Goal: Check status

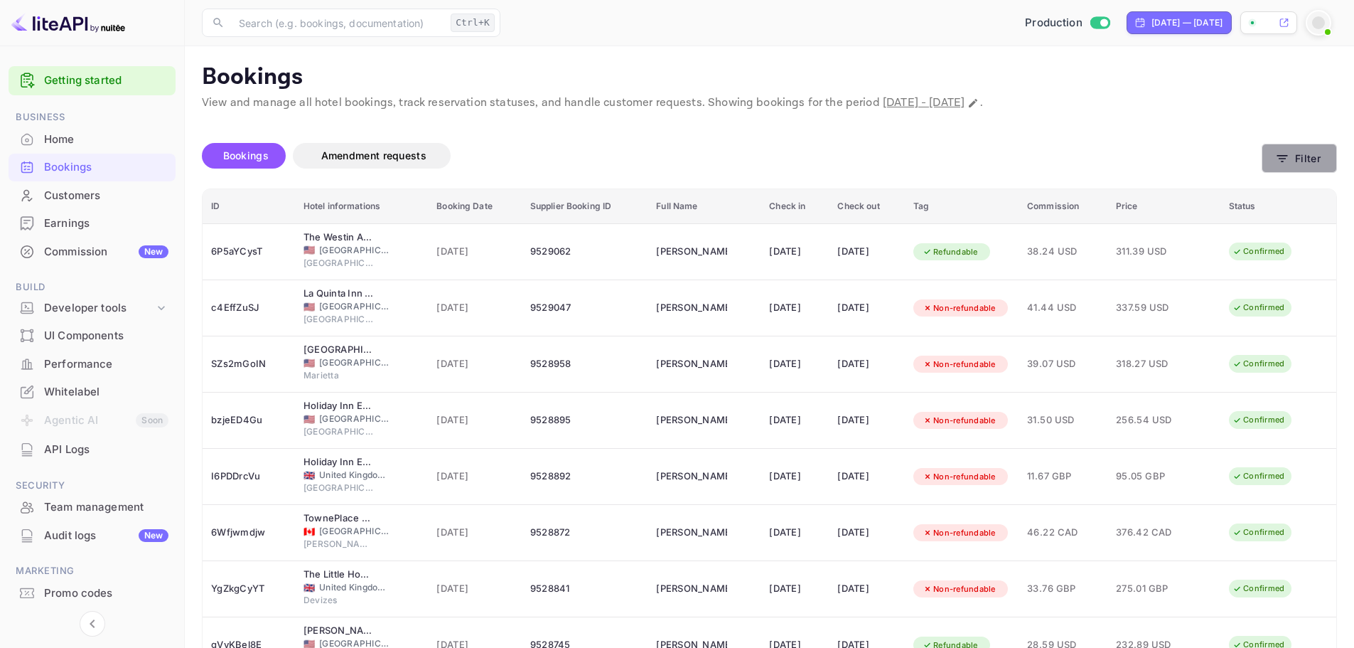
click at [1286, 168] on button "Filter" at bounding box center [1299, 158] width 75 height 29
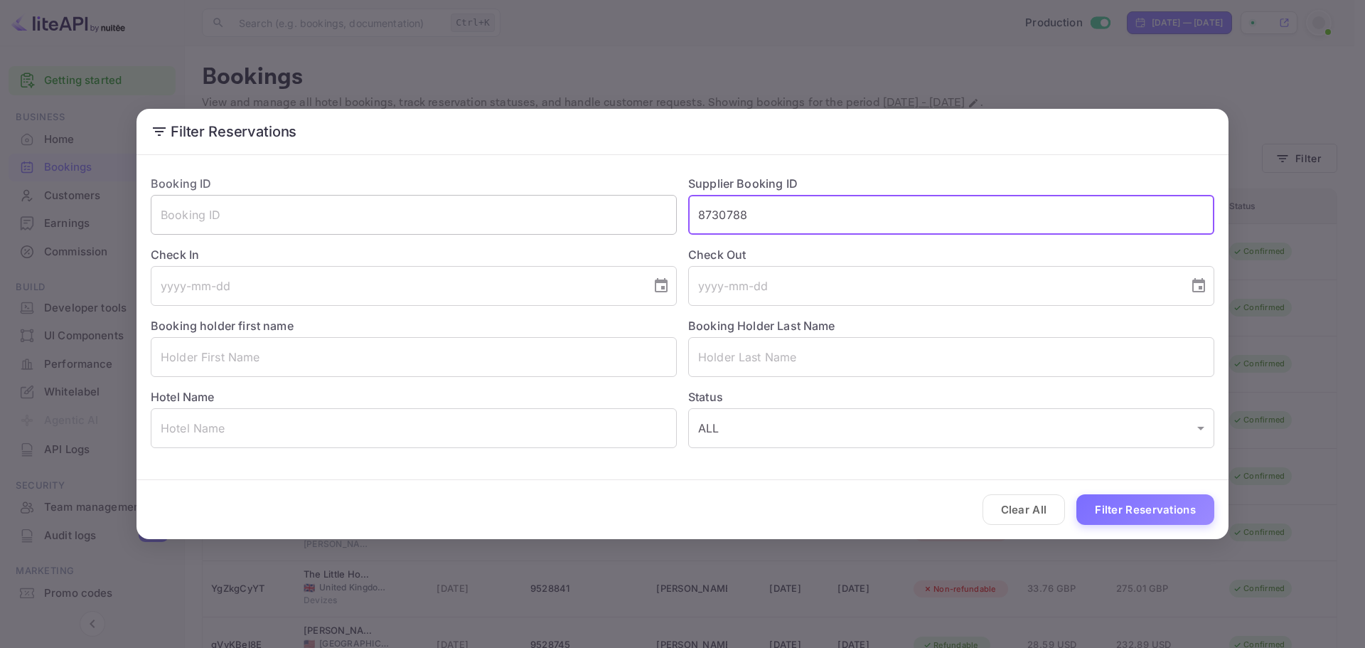
drag, startPoint x: 761, startPoint y: 218, endPoint x: 610, endPoint y: 214, distance: 151.5
click at [610, 214] on div "Booking ID ​ Supplier Booking ID 8730788 ​ Check In ​ Check Out ​ Booking holde…" at bounding box center [676, 306] width 1075 height 284
paste input "9140625"
type input "9140625"
click at [1122, 518] on button "Filter Reservations" at bounding box center [1145, 509] width 138 height 31
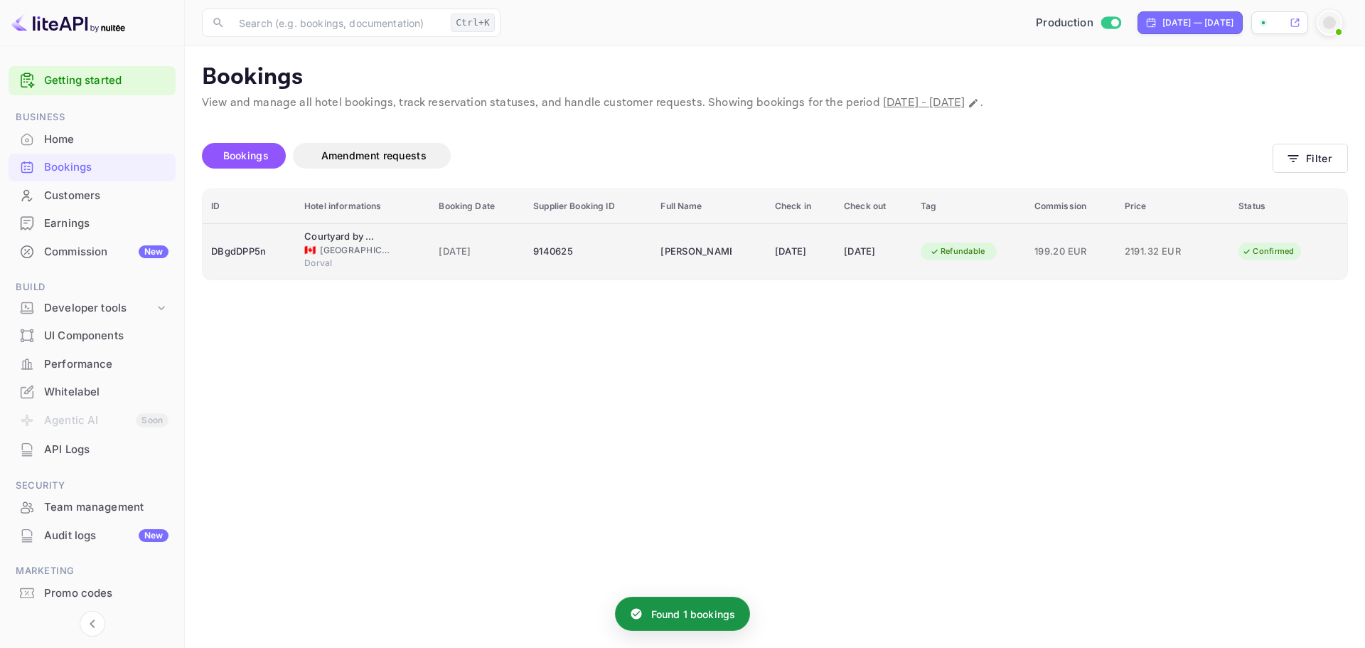
click at [271, 269] on td "DBgdDPP5n" at bounding box center [249, 251] width 93 height 56
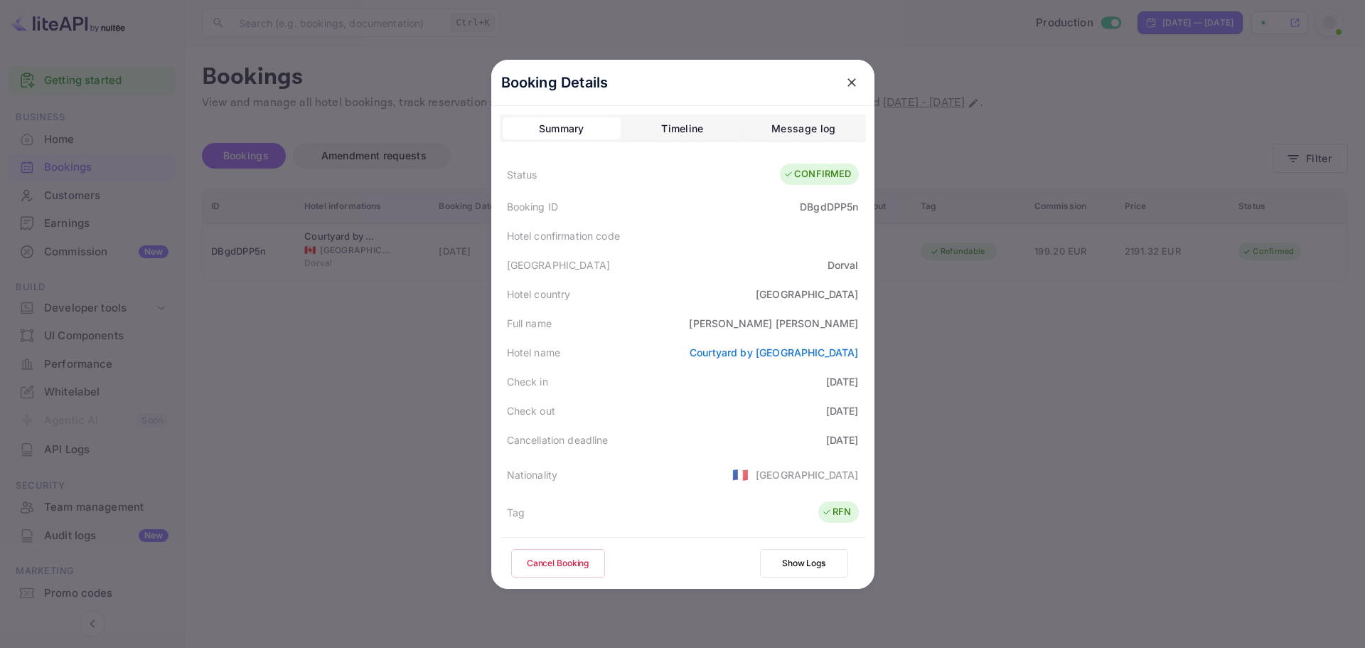
click at [1057, 391] on div at bounding box center [682, 324] width 1365 height 648
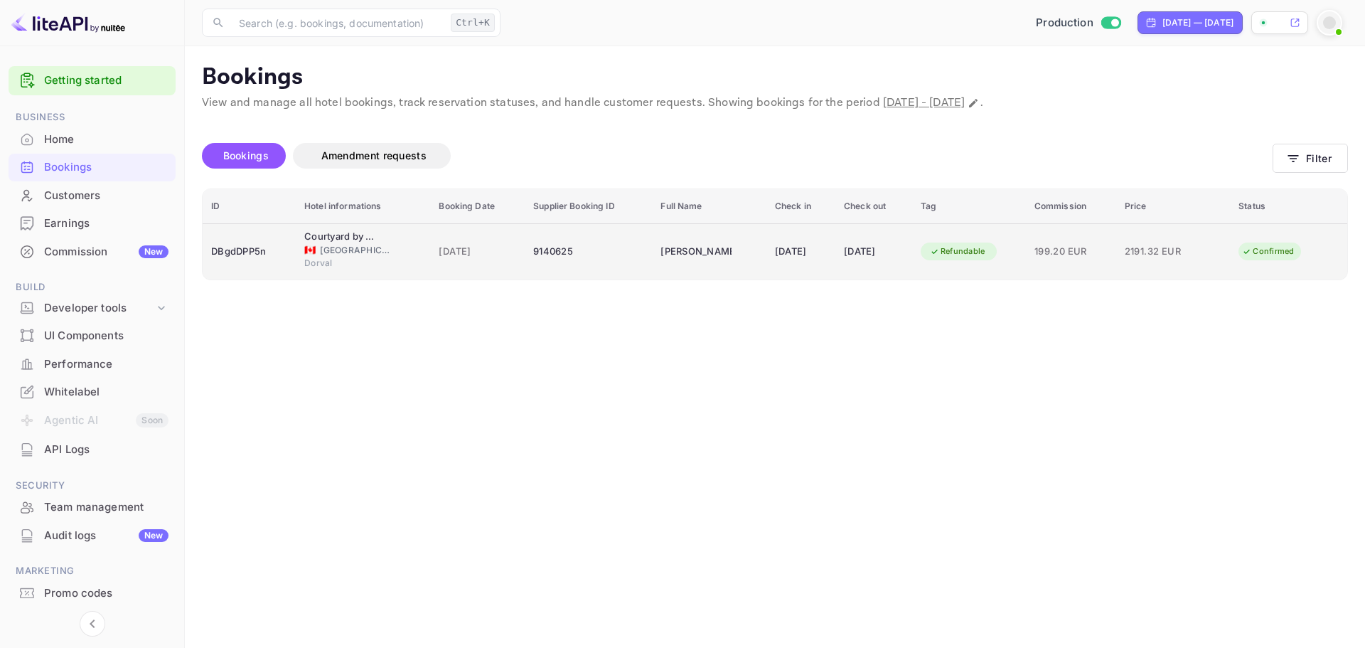
click at [259, 269] on td "DBgdDPP5n" at bounding box center [249, 251] width 93 height 56
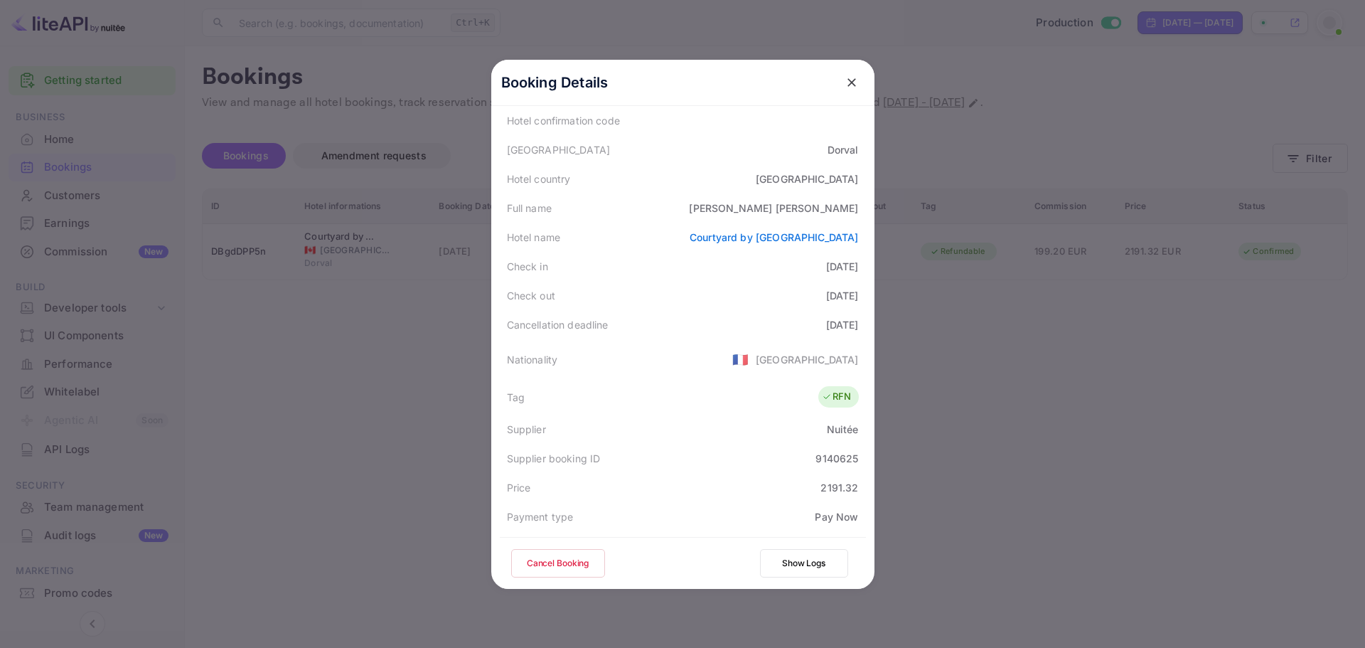
scroll to position [345, 0]
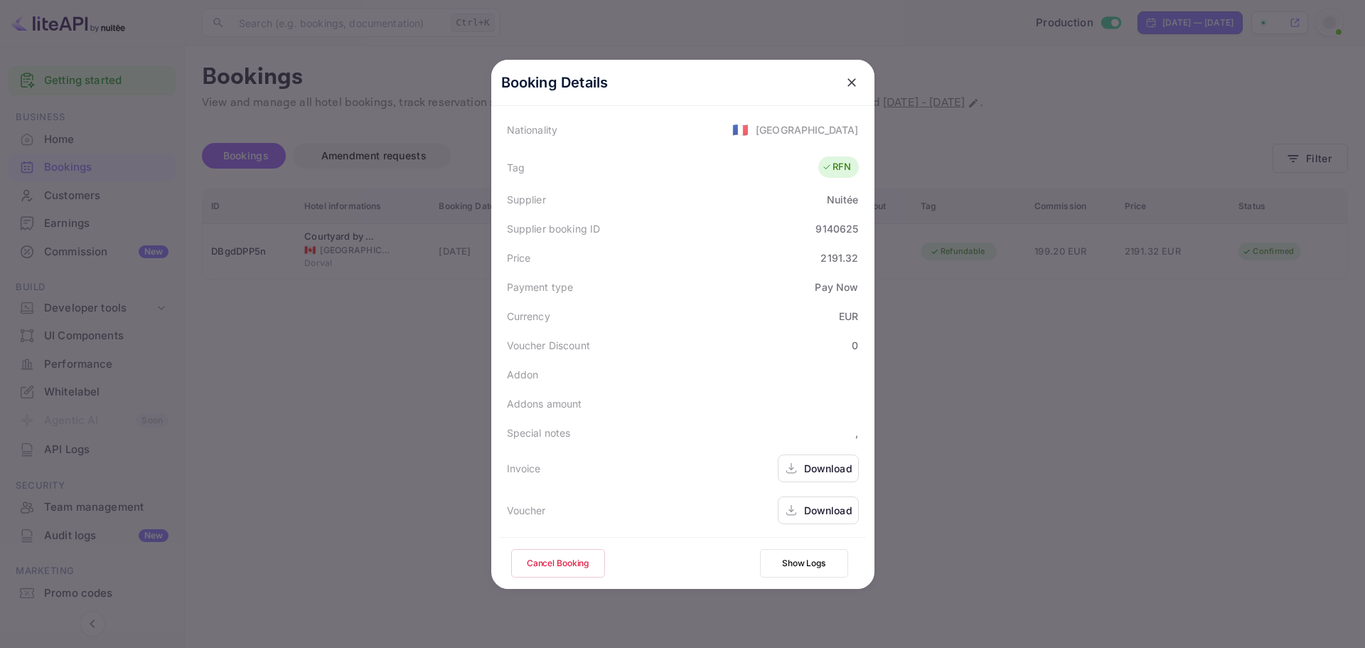
click at [811, 510] on div "Download" at bounding box center [828, 510] width 48 height 15
click at [818, 507] on div "Download" at bounding box center [828, 510] width 48 height 15
click at [404, 336] on div at bounding box center [682, 324] width 1365 height 648
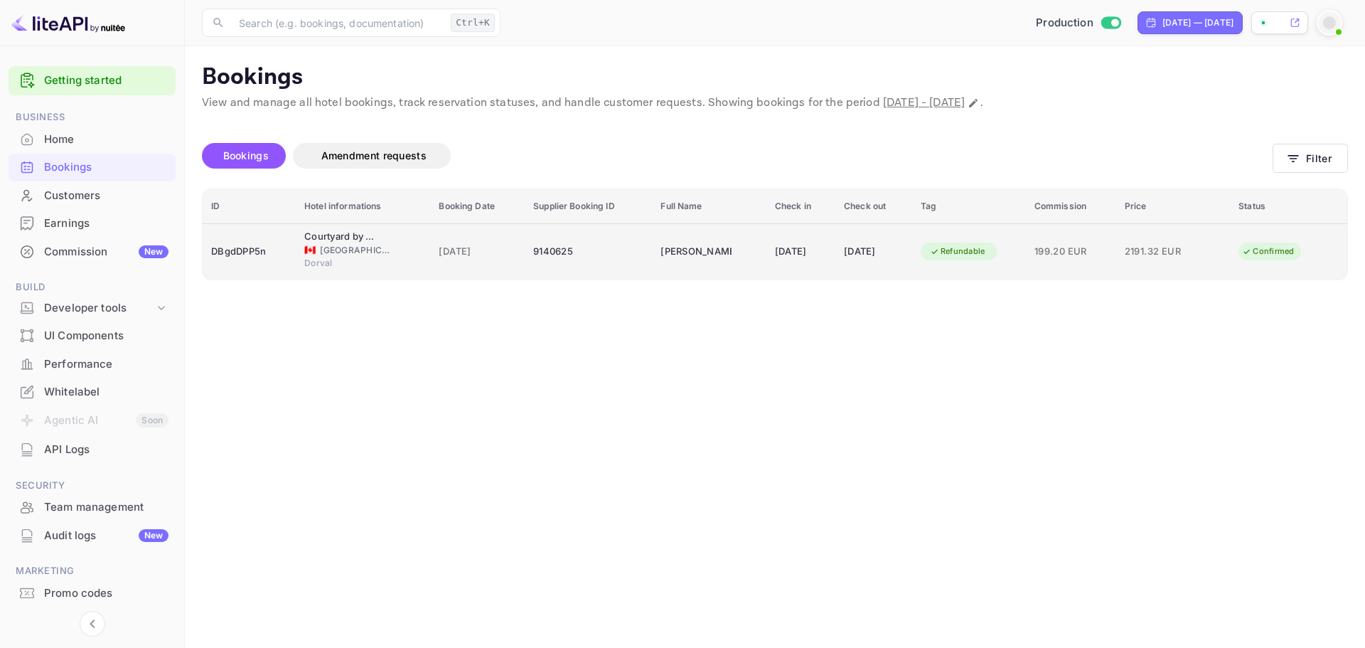
click at [1150, 267] on td "2191.32 EUR" at bounding box center [1173, 251] width 114 height 56
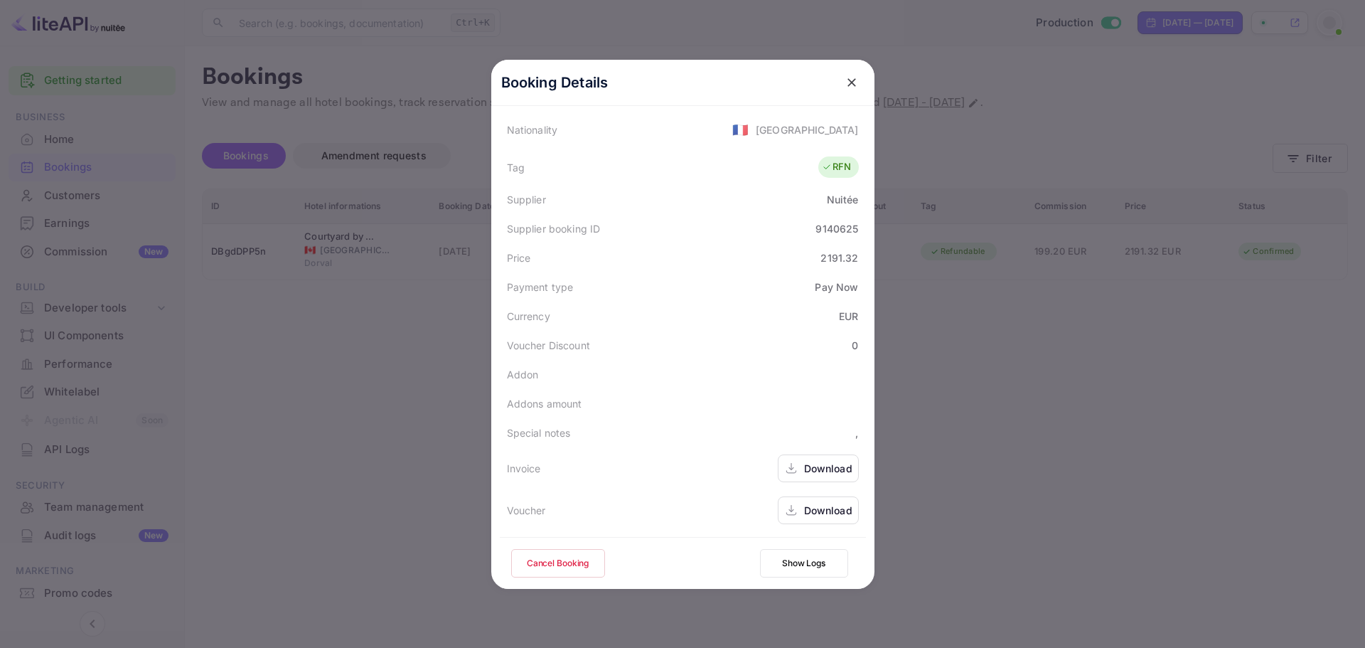
click at [822, 519] on div "Download" at bounding box center [818, 510] width 81 height 28
click at [1213, 456] on div at bounding box center [682, 324] width 1365 height 648
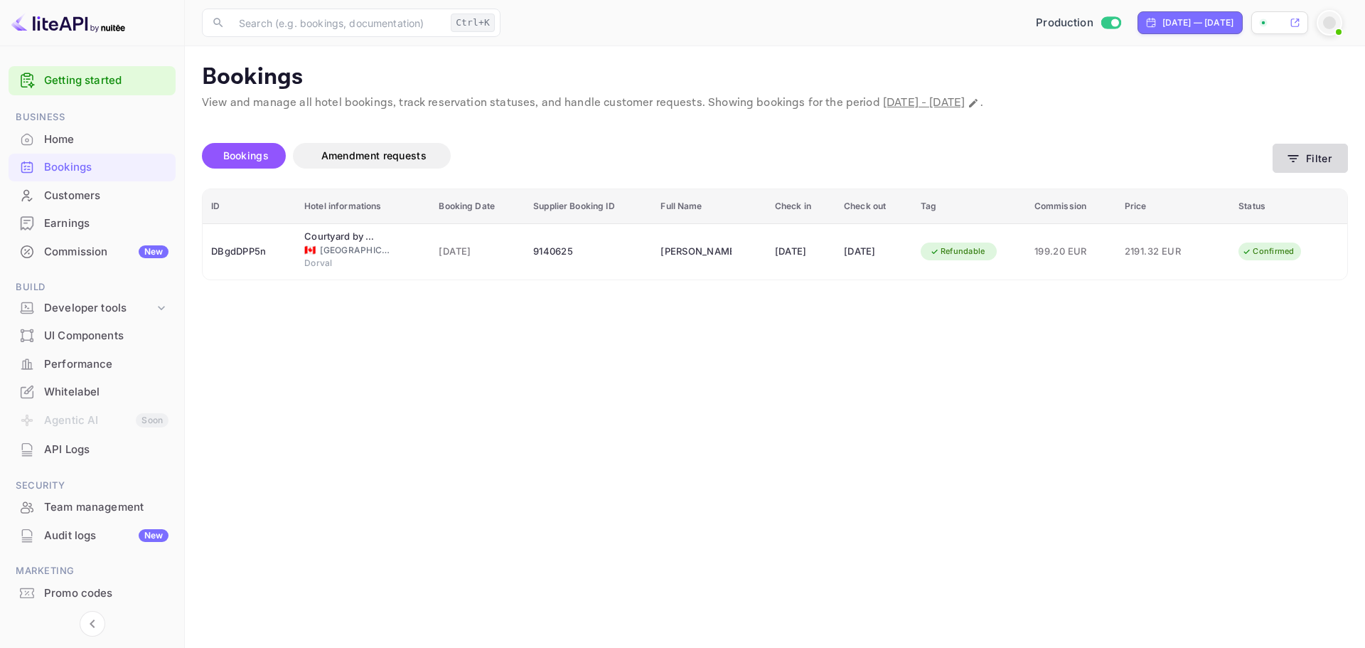
click at [1323, 154] on button "Filter" at bounding box center [1310, 158] width 75 height 29
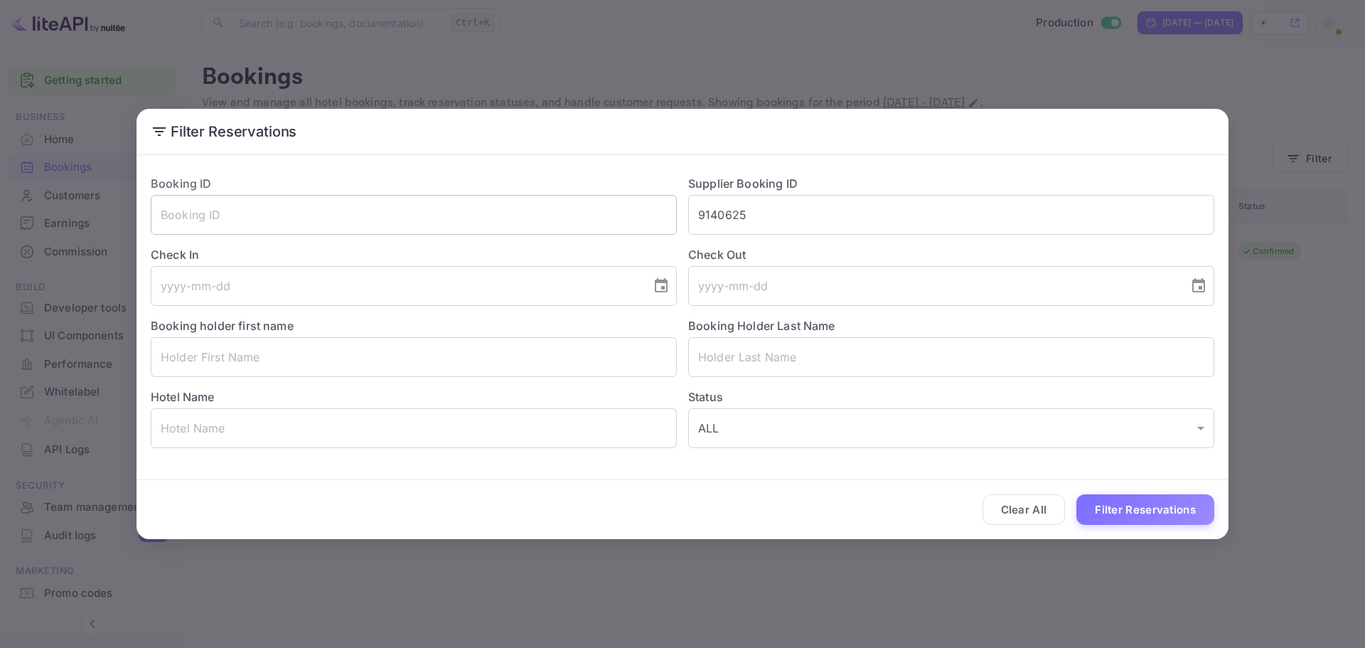
click at [530, 205] on div "Booking ID ​ Supplier Booking ID 9140625 ​ Check In ​ Check Out ​ Booking holde…" at bounding box center [676, 306] width 1075 height 284
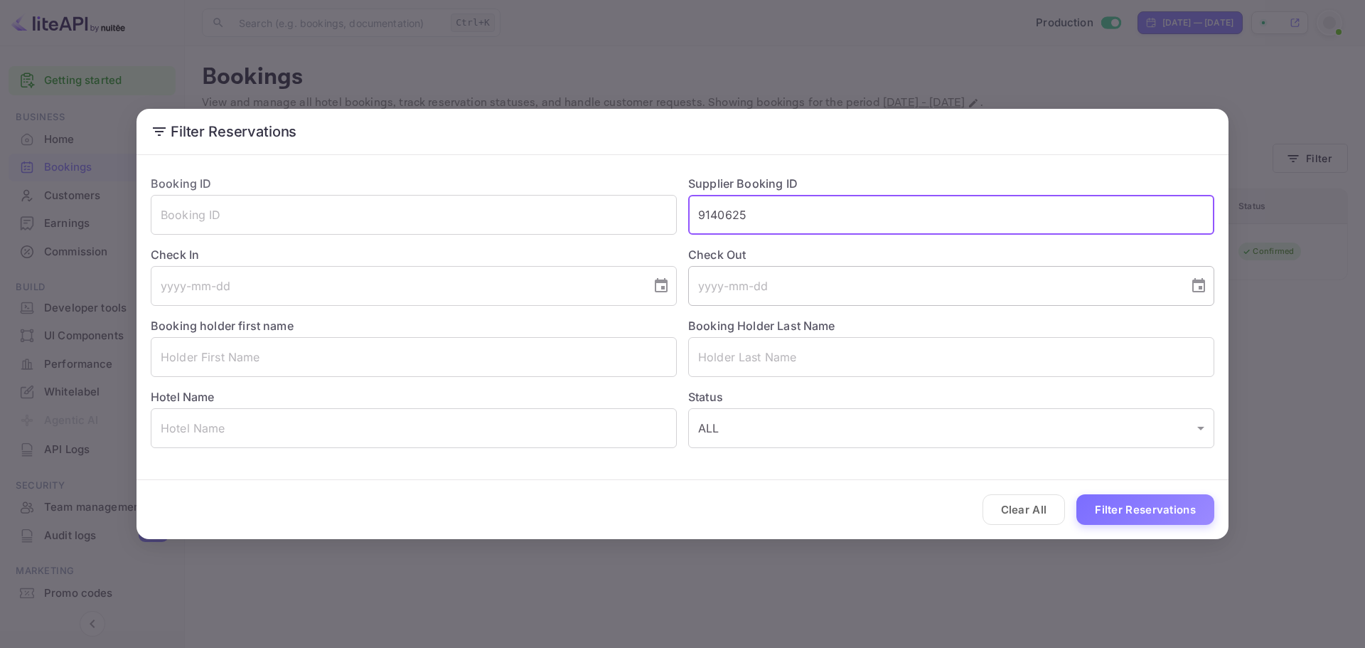
paste input "60817"
type input "60817"
click at [1135, 519] on button "Filter Reservations" at bounding box center [1145, 509] width 138 height 31
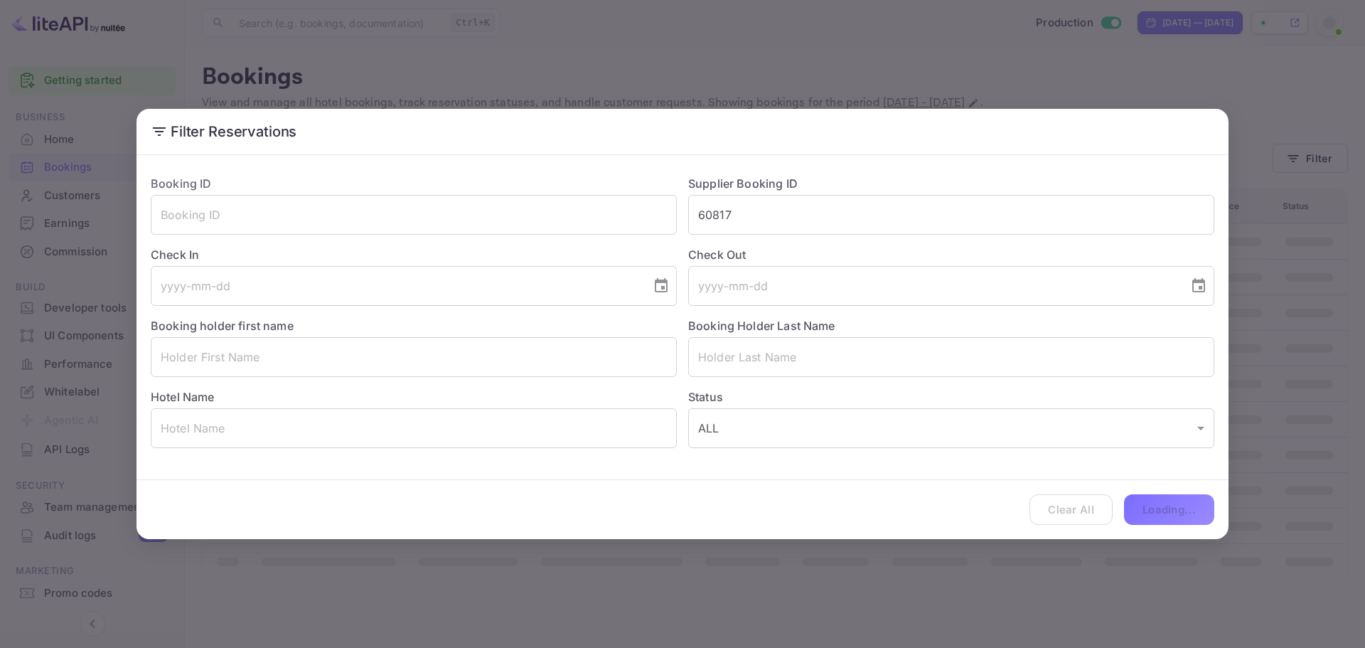
click at [1144, 516] on div "Clear All Loading..." at bounding box center [683, 509] width 1092 height 59
click at [255, 601] on div "Filter Reservations Booking ID ​ Supplier Booking ID 60817 ​ Check In ​ Check O…" at bounding box center [682, 324] width 1365 height 648
